Goal: Task Accomplishment & Management: Complete application form

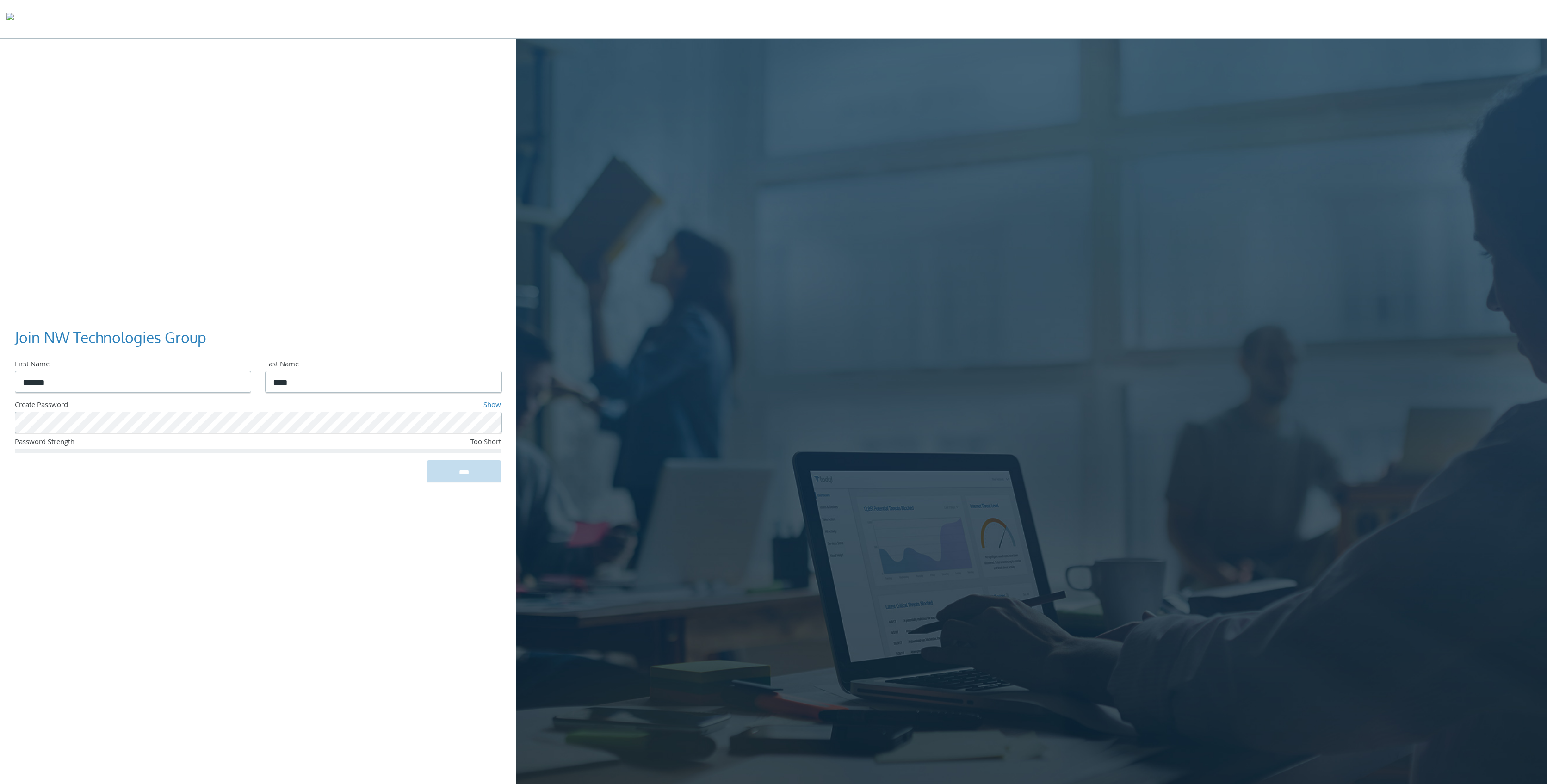
click at [455, 475] on input "****" at bounding box center [464, 471] width 74 height 22
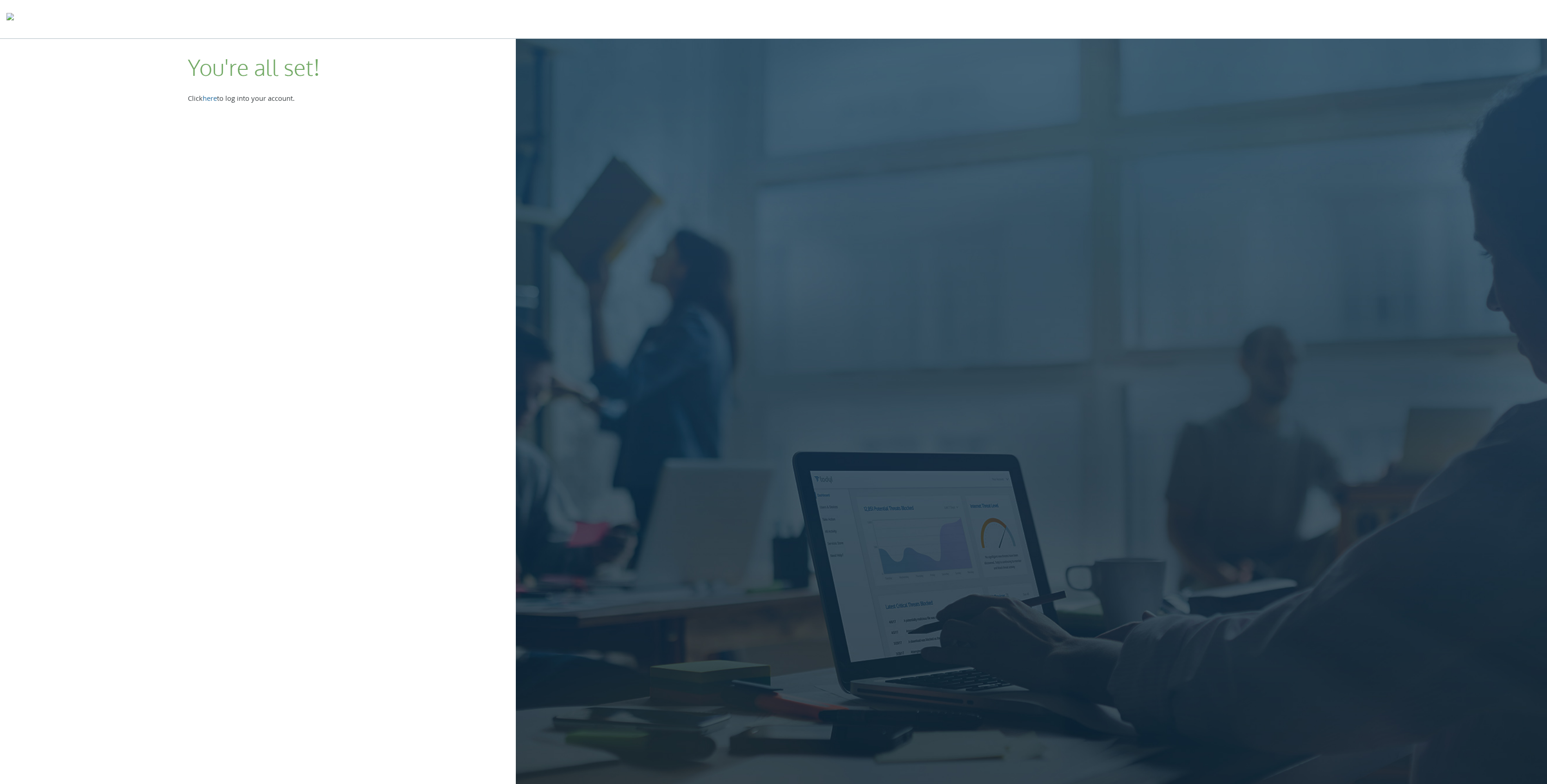
click at [214, 102] on link "here" at bounding box center [210, 100] width 14 height 12
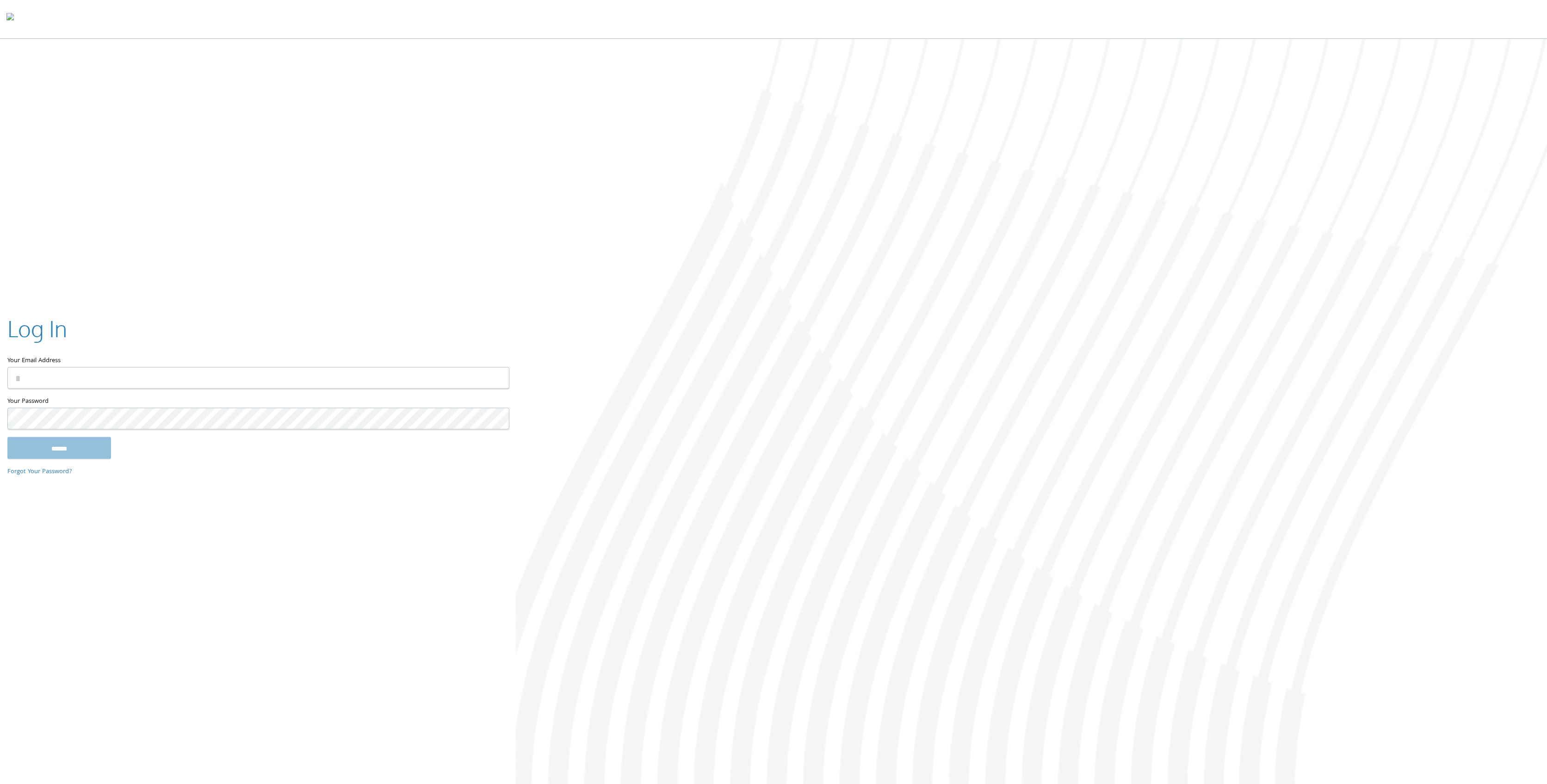
type input "**********"
